Goal: Information Seeking & Learning: Learn about a topic

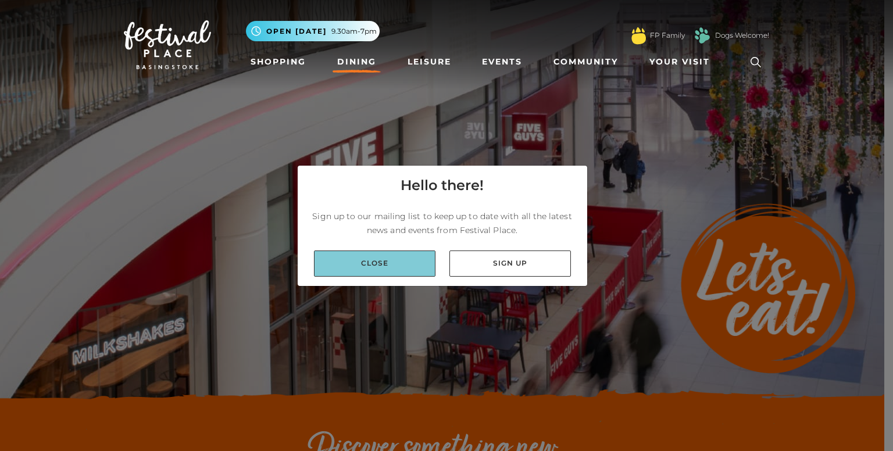
click at [375, 263] on link "Close" at bounding box center [374, 263] width 121 height 26
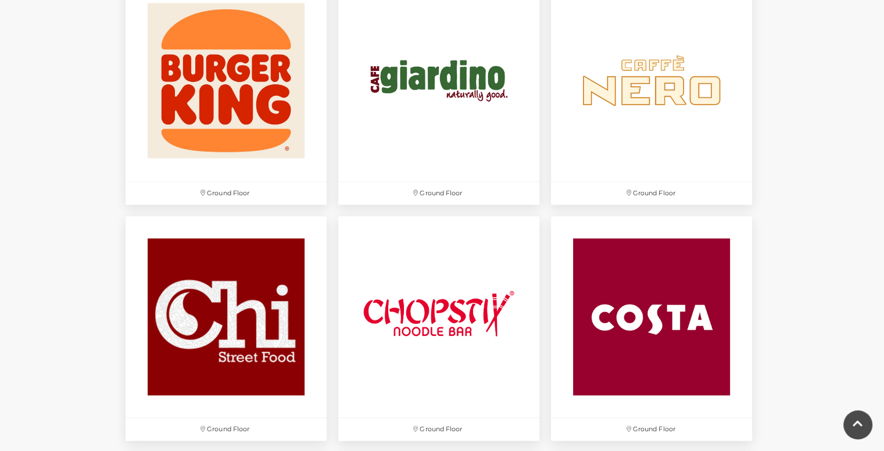
scroll to position [1264, 0]
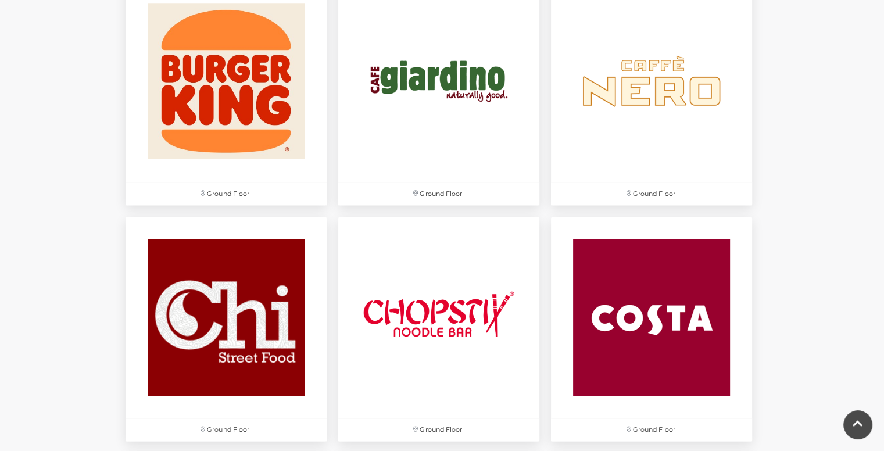
drag, startPoint x: 429, startPoint y: 78, endPoint x: 23, endPoint y: 253, distance: 442.5
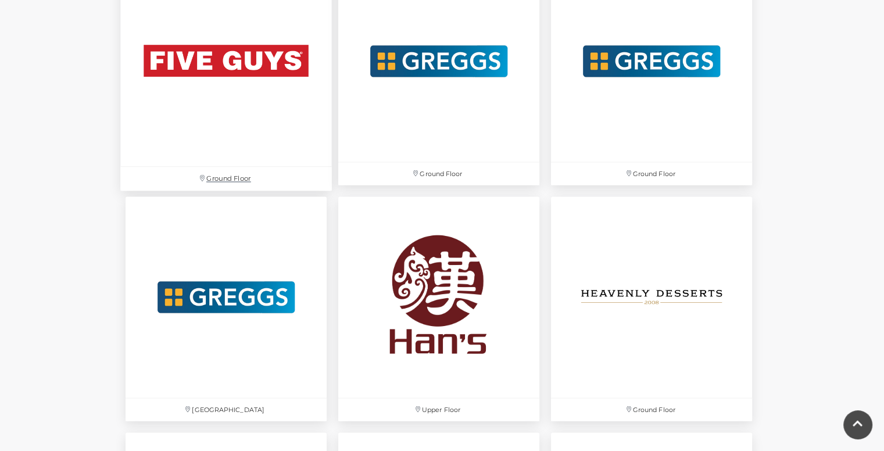
scroll to position [2154, 0]
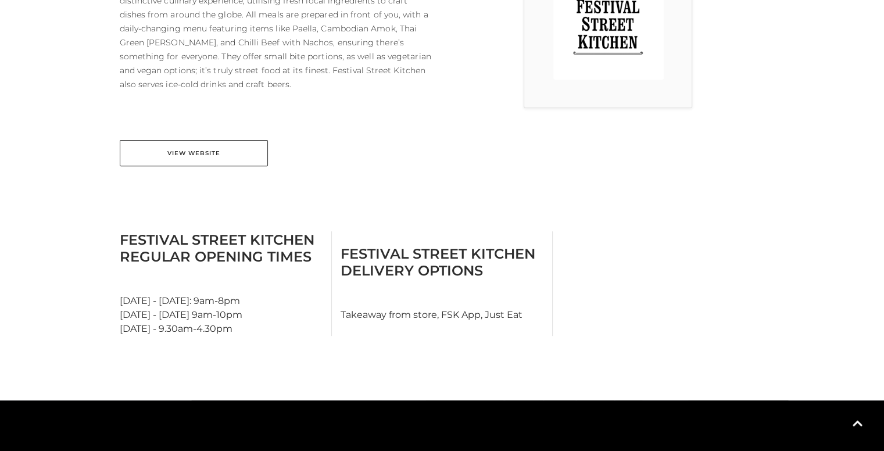
scroll to position [395, 0]
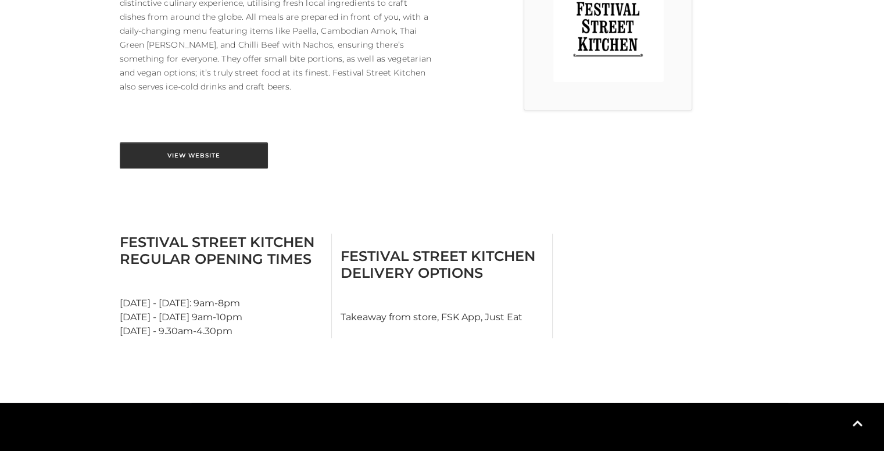
click at [207, 153] on link "View Website" at bounding box center [194, 155] width 148 height 26
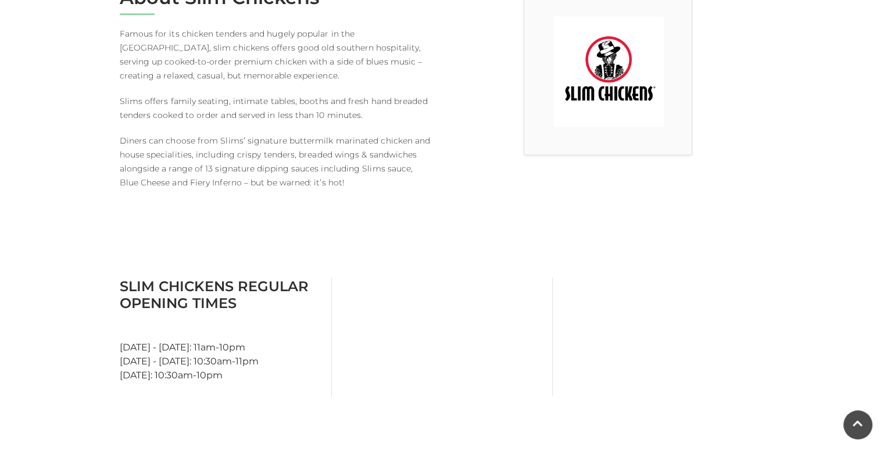
scroll to position [351, 0]
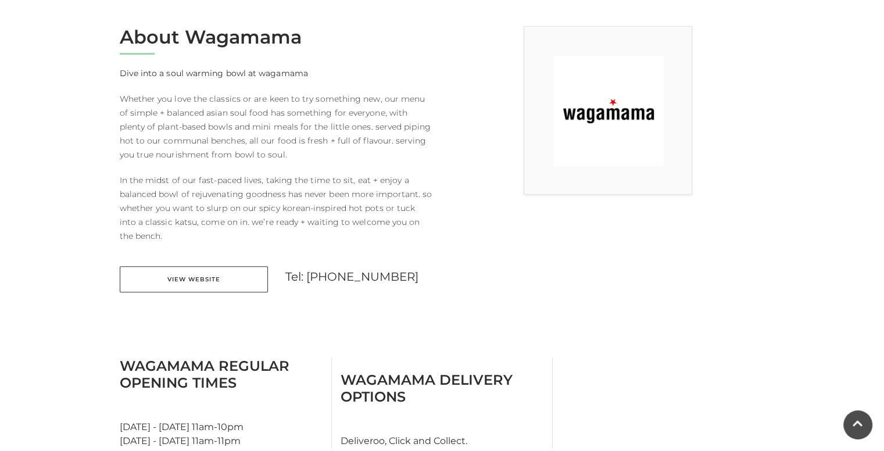
scroll to position [309, 0]
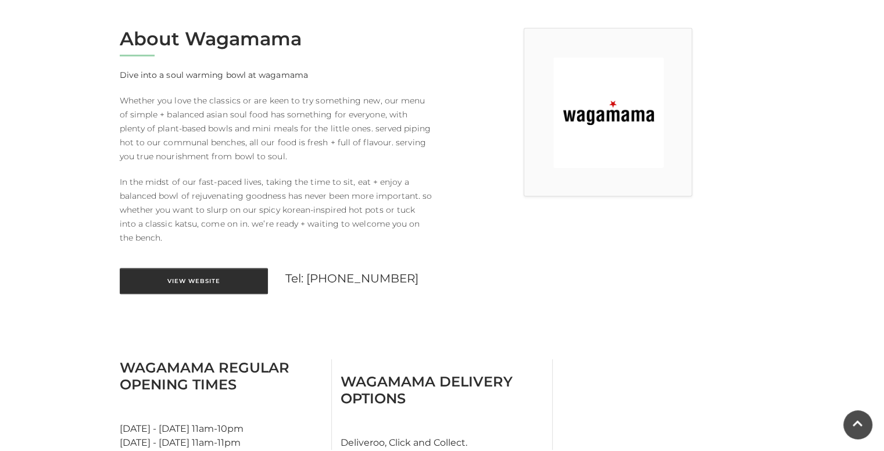
click at [243, 278] on link "View Website" at bounding box center [194, 281] width 148 height 26
